Goal: Task Accomplishment & Management: Complete application form

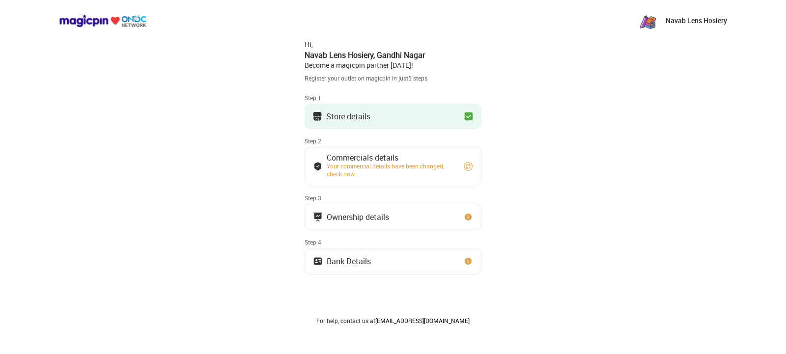
click at [422, 122] on button "Store details" at bounding box center [393, 117] width 177 height 26
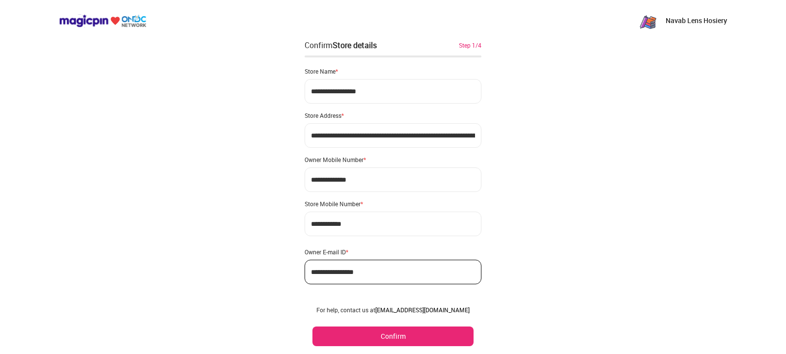
click at [422, 344] on button "Confirm" at bounding box center [393, 337] width 161 height 20
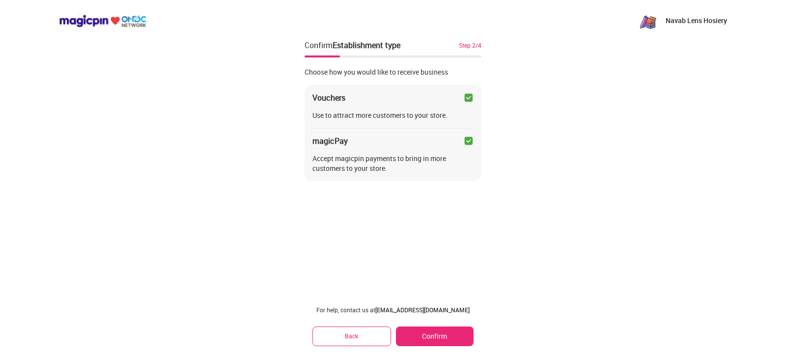
click at [428, 331] on button "Confirm" at bounding box center [435, 337] width 78 height 20
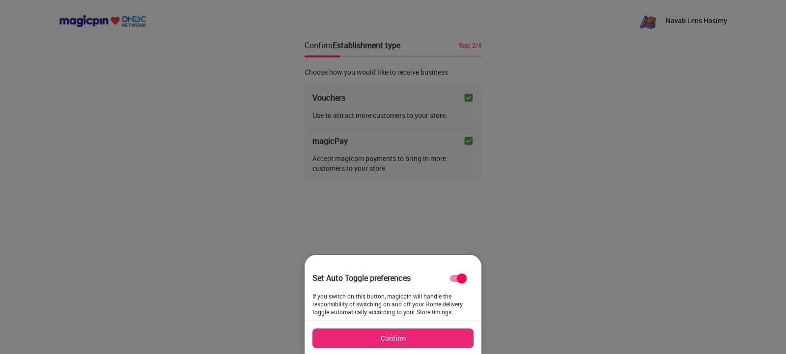
click at [423, 340] on button "Confirm" at bounding box center [393, 339] width 161 height 20
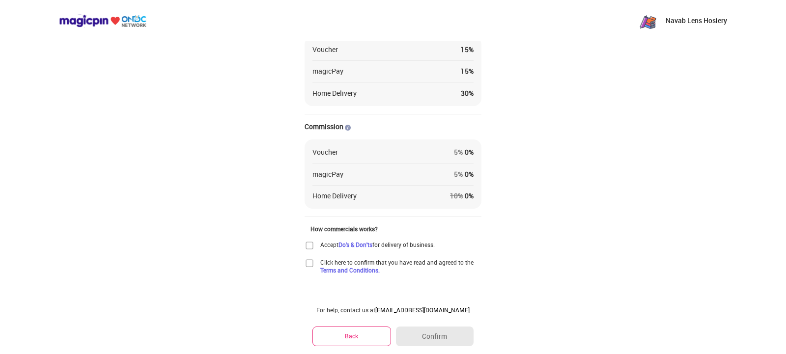
scroll to position [74, 0]
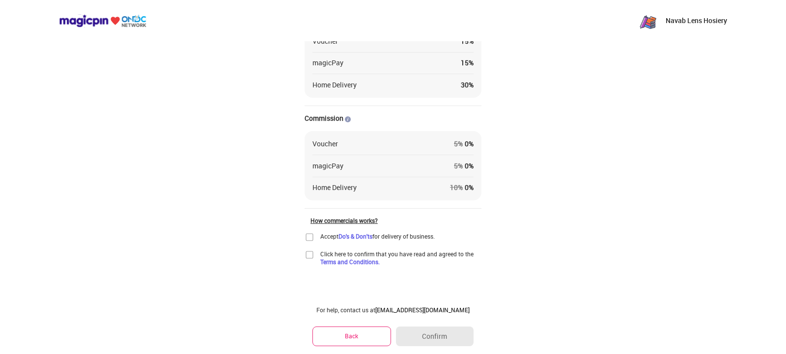
click at [314, 238] on img at bounding box center [310, 237] width 10 height 10
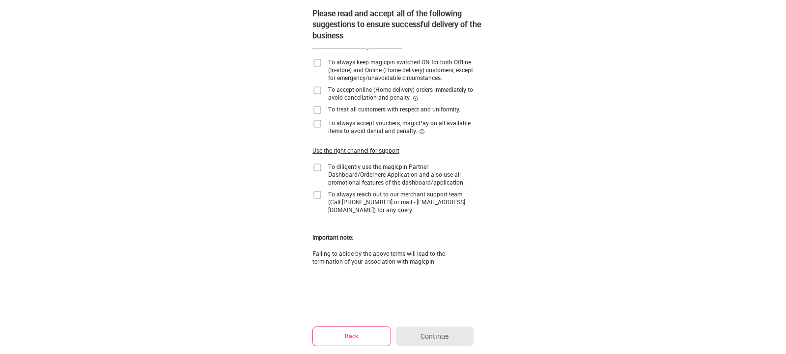
scroll to position [0, 0]
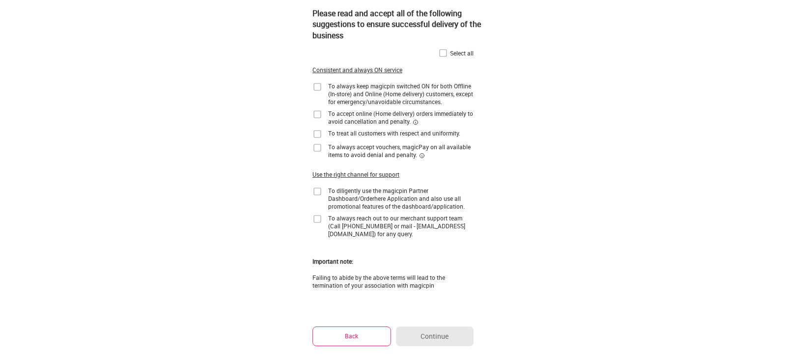
click at [351, 338] on button "Back" at bounding box center [352, 336] width 79 height 19
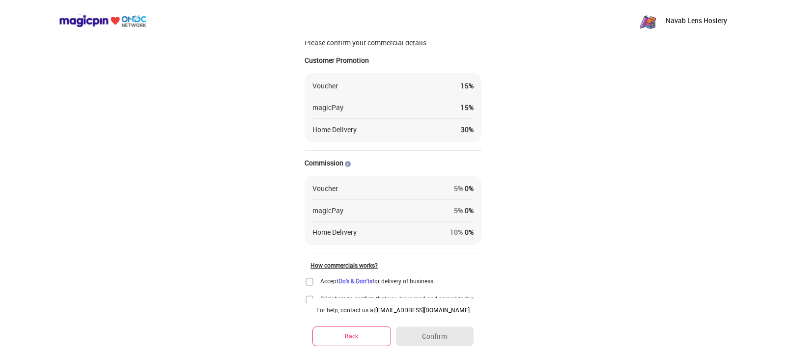
scroll to position [74, 0]
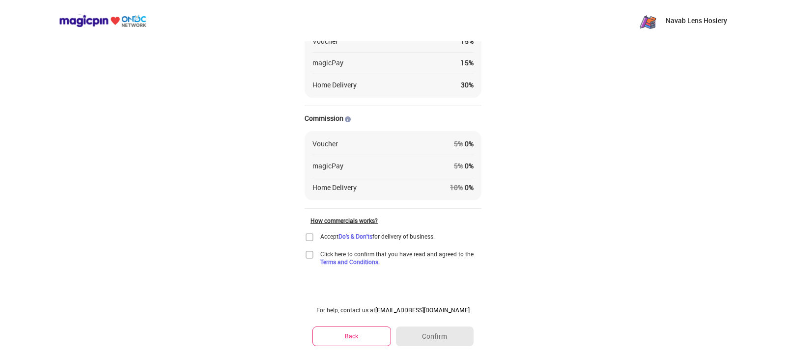
click at [309, 236] on img at bounding box center [310, 237] width 10 height 10
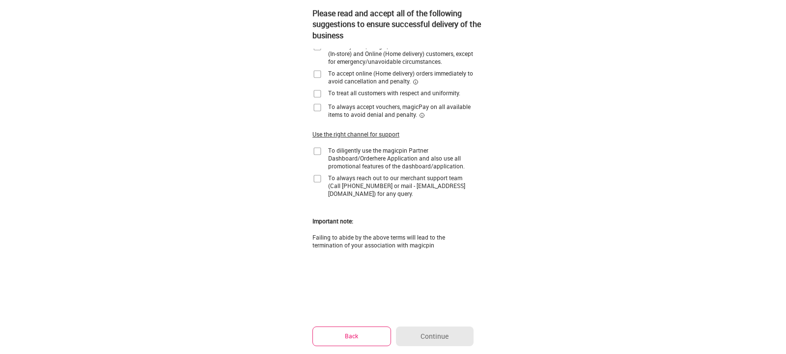
scroll to position [0, 0]
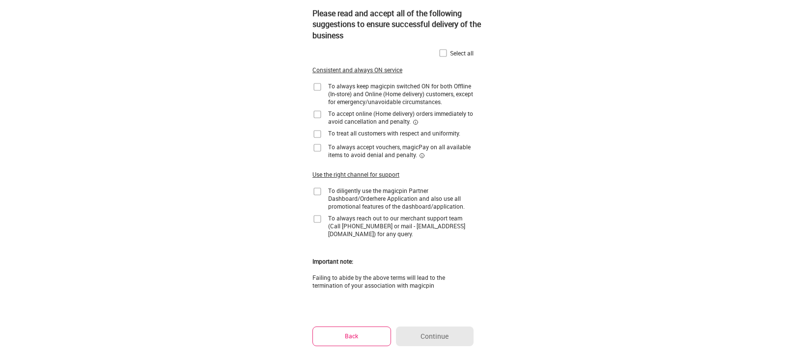
click at [444, 53] on img at bounding box center [443, 53] width 10 height 10
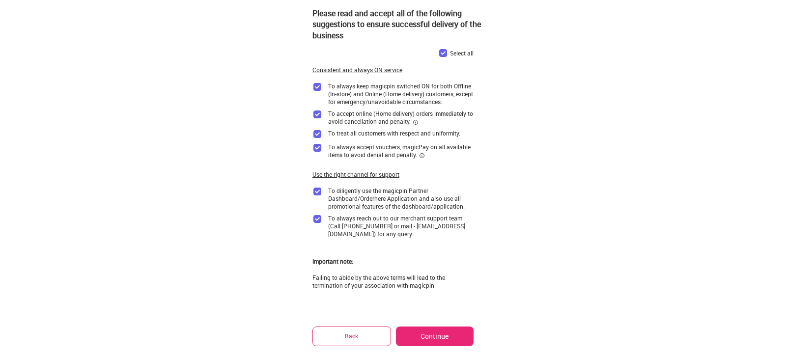
click at [432, 331] on button "Continue" at bounding box center [435, 337] width 78 height 20
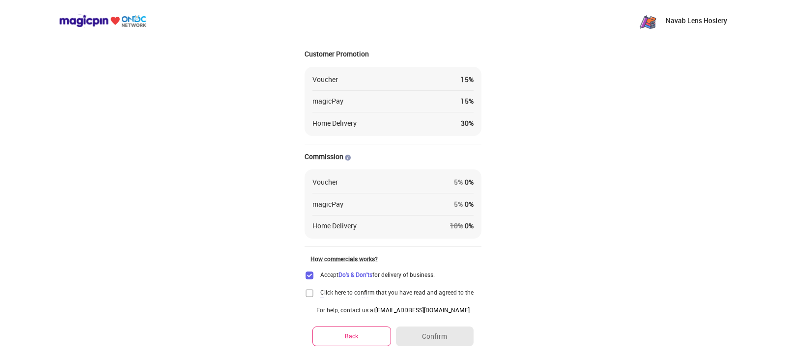
scroll to position [74, 0]
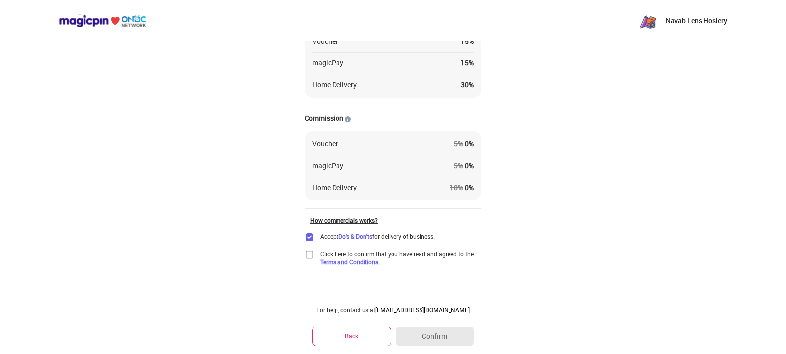
click at [310, 257] on img at bounding box center [310, 255] width 10 height 10
click at [440, 336] on button "Confirm" at bounding box center [435, 337] width 78 height 20
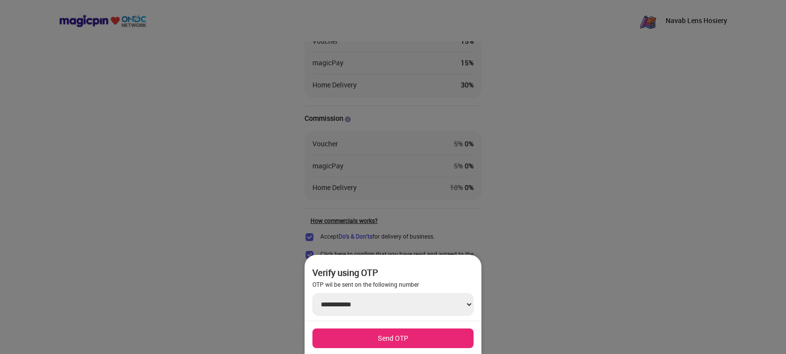
click at [468, 81] on div at bounding box center [393, 177] width 786 height 354
